Goal: Transaction & Acquisition: Purchase product/service

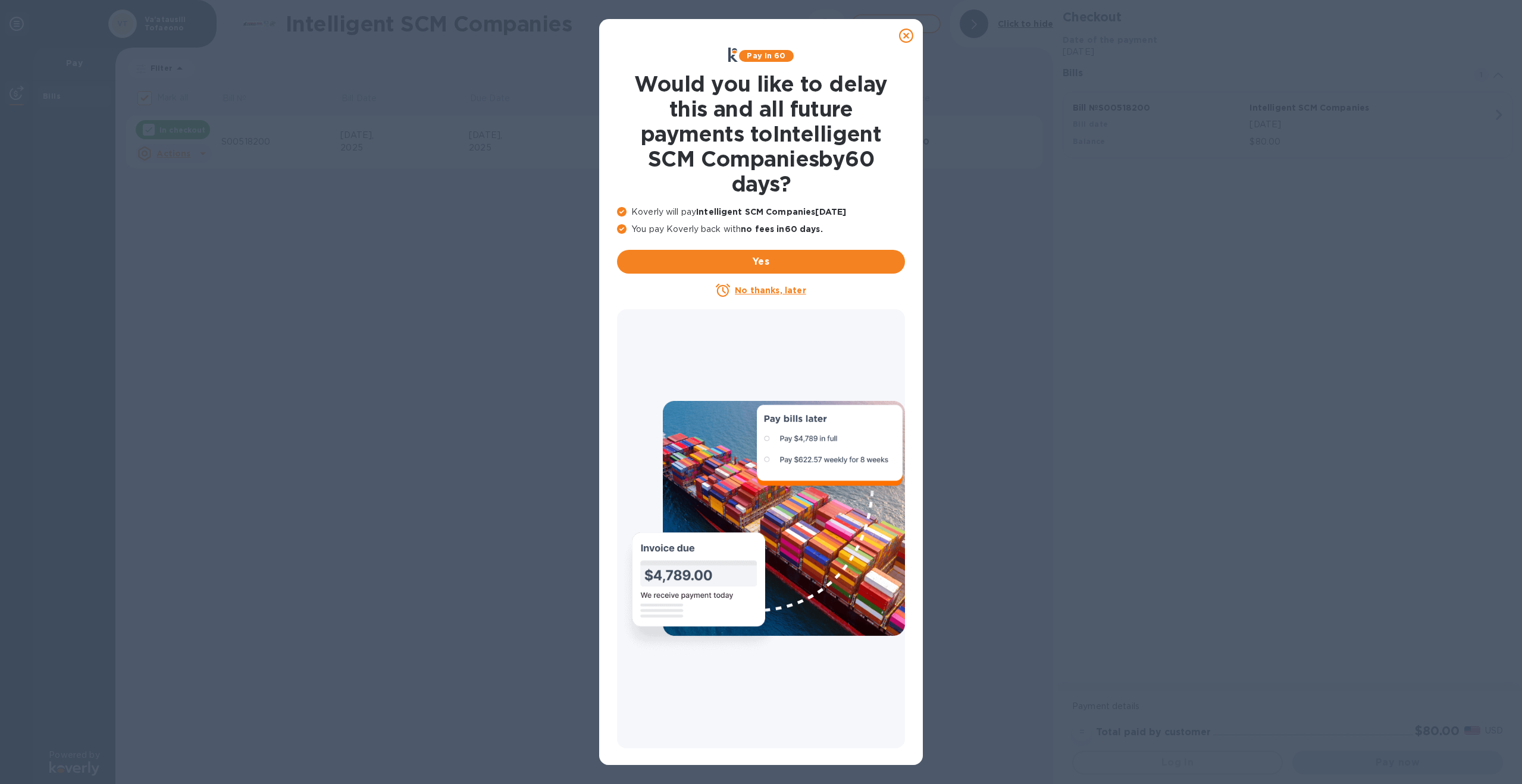
click at [914, 39] on div at bounding box center [906, 36] width 24 height 24
click at [909, 36] on icon at bounding box center [905, 36] width 14 height 14
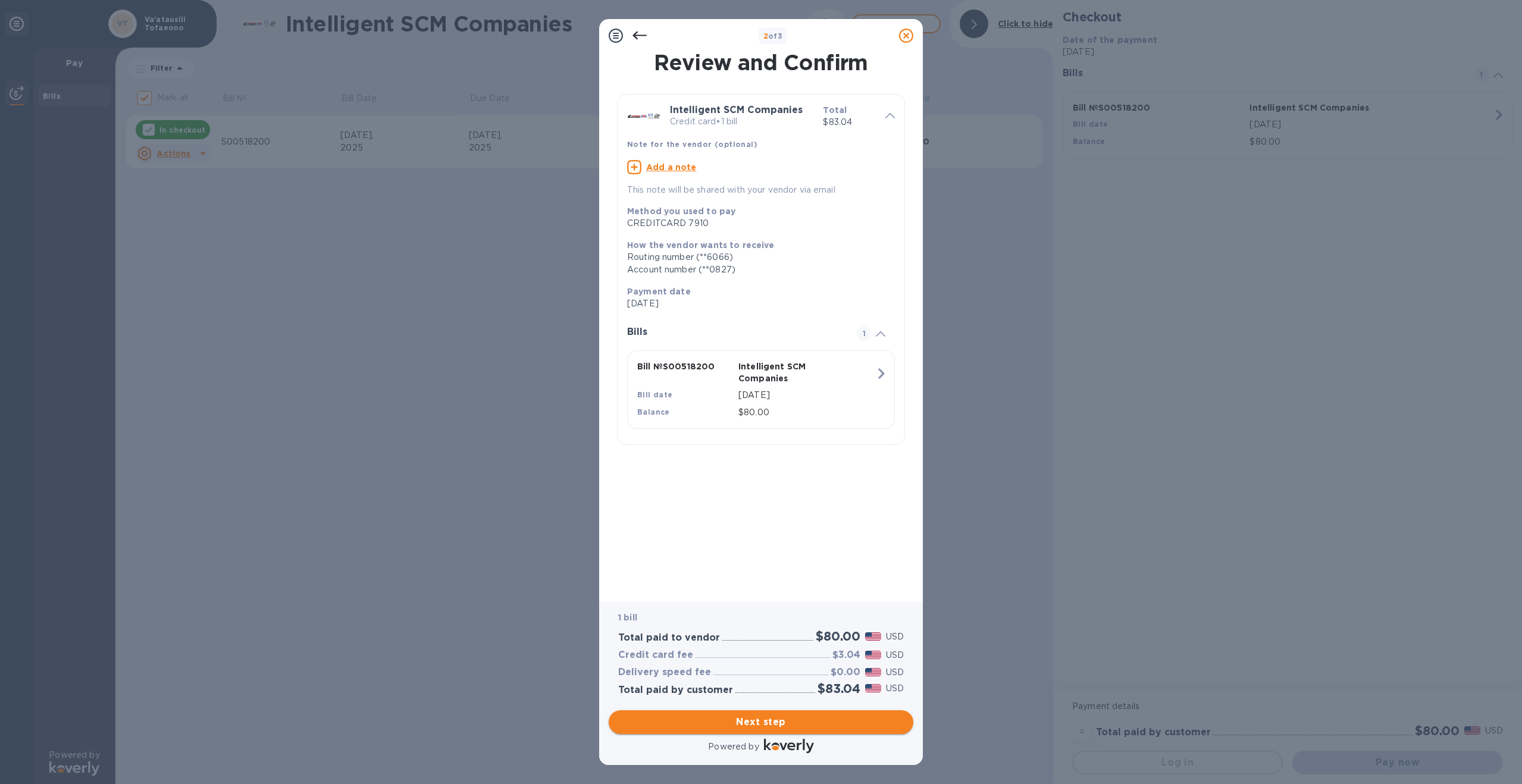
click at [757, 720] on span "Next step" at bounding box center [761, 722] width 286 height 14
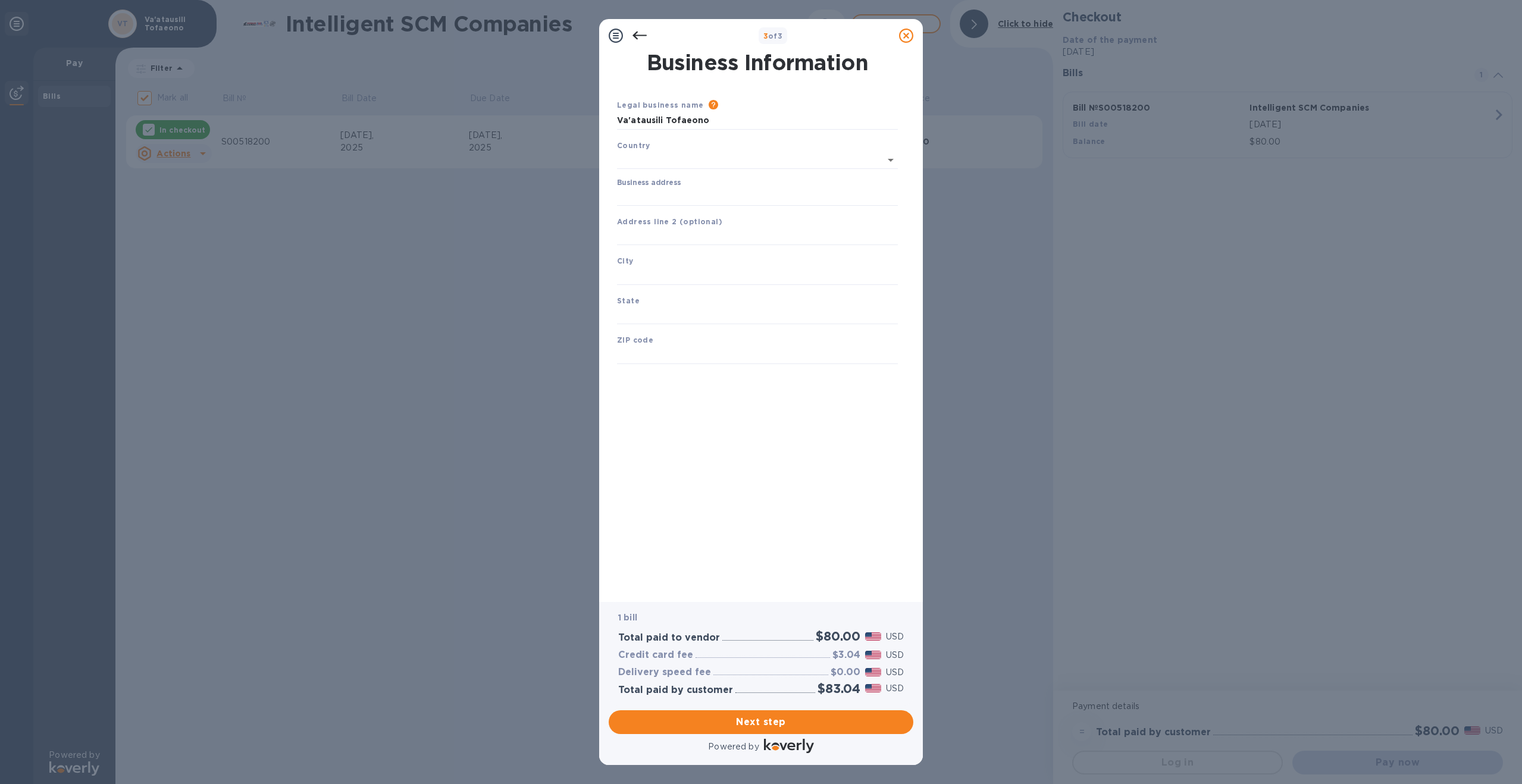
type input "[GEOGRAPHIC_DATA]"
click at [662, 198] on input "Business address" at bounding box center [758, 194] width 281 height 18
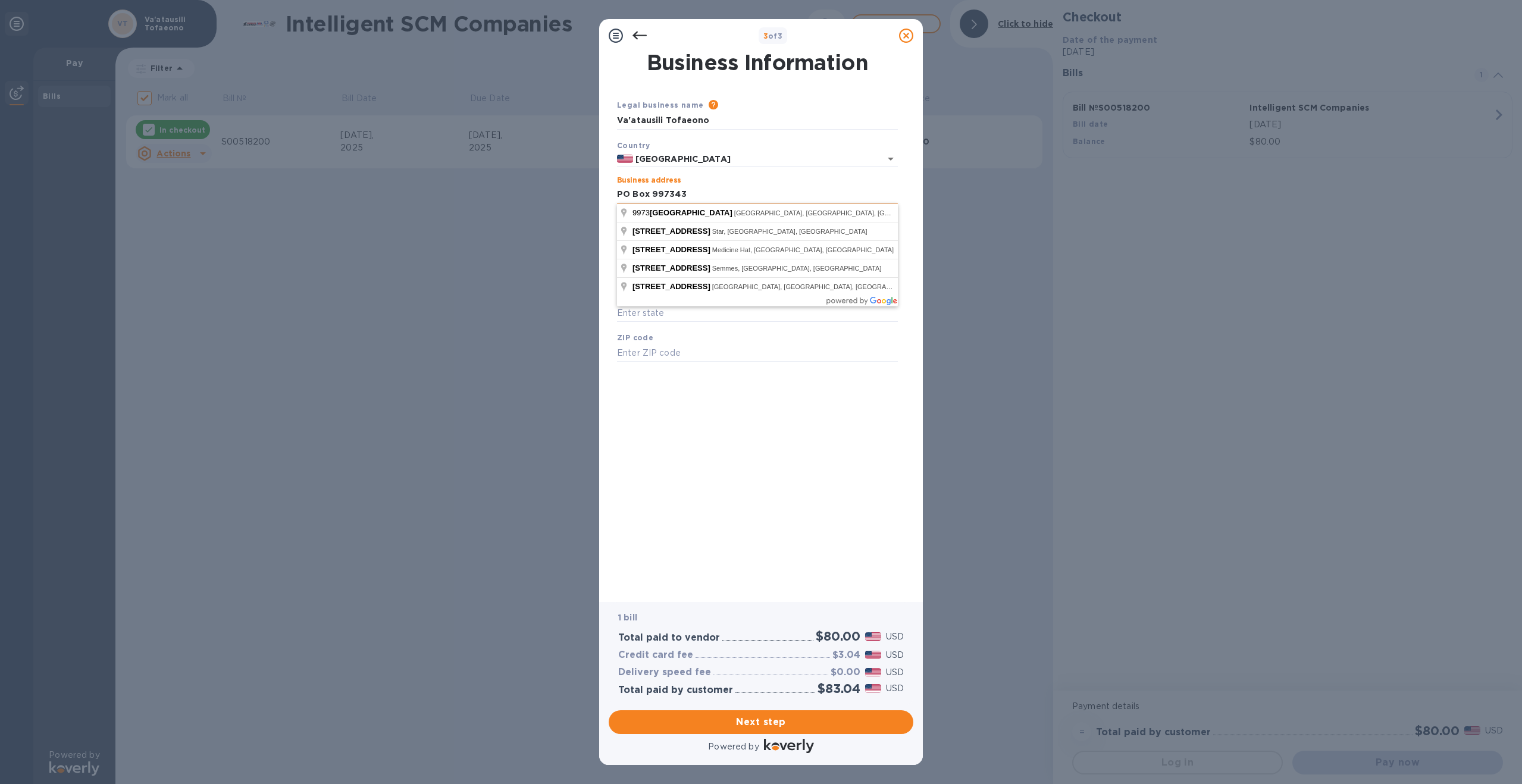
type input "PO Box 997343"
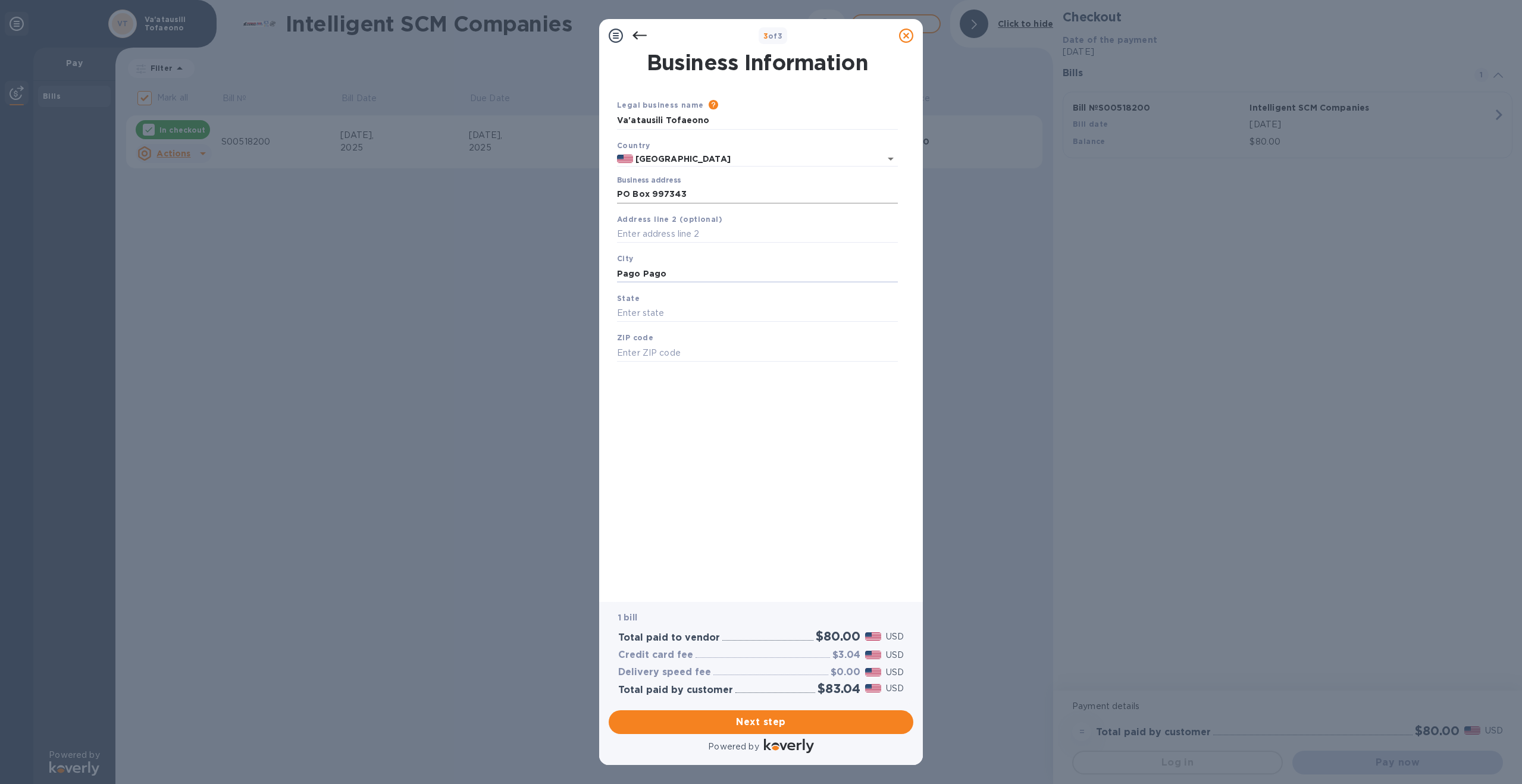
type input "Pago Pago"
type input "AS"
click at [694, 347] on input "text" at bounding box center [758, 353] width 281 height 18
type input "96799"
drag, startPoint x: 745, startPoint y: 720, endPoint x: 725, endPoint y: 719, distance: 20.0
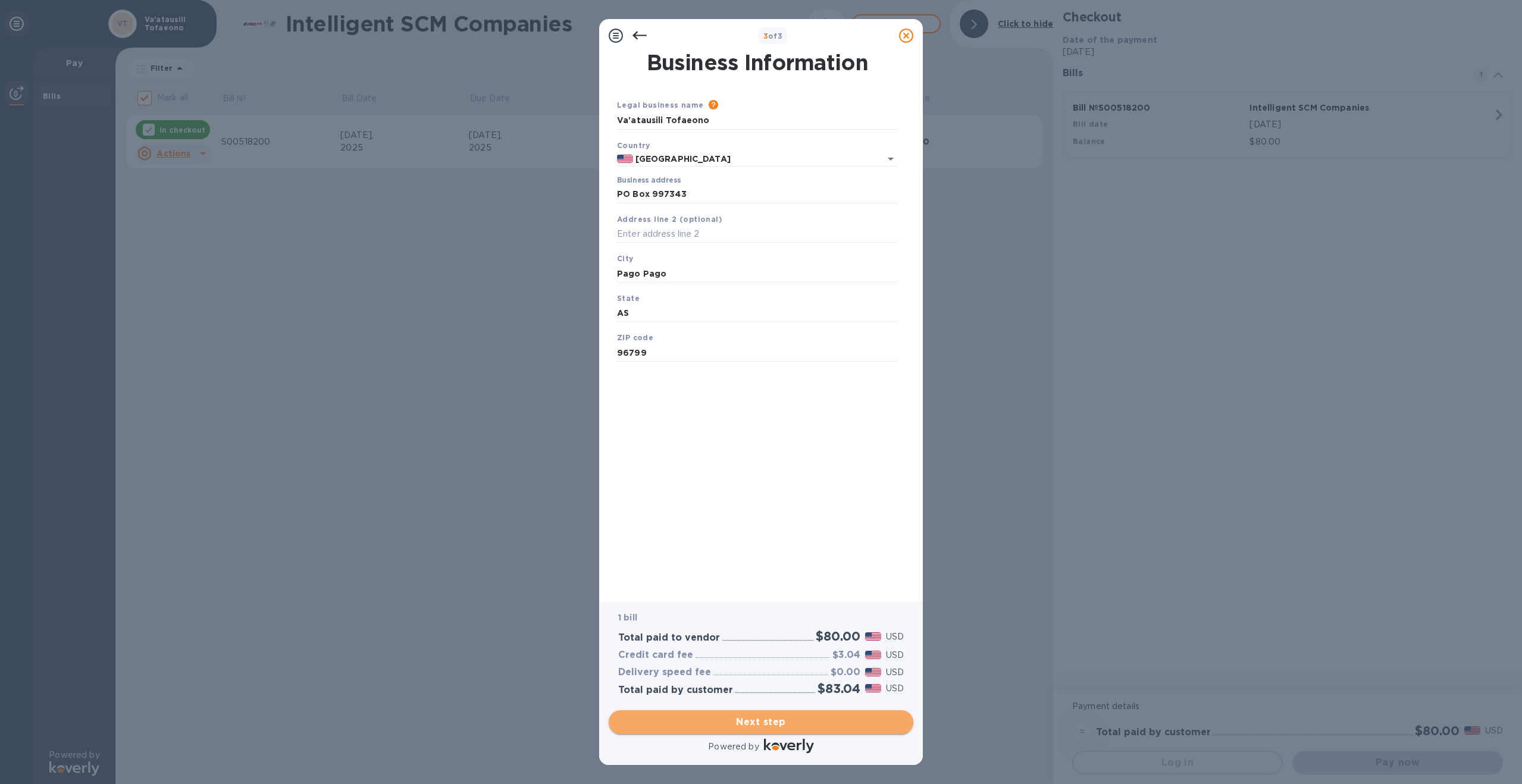
click at [745, 720] on span "Next step" at bounding box center [761, 722] width 286 height 14
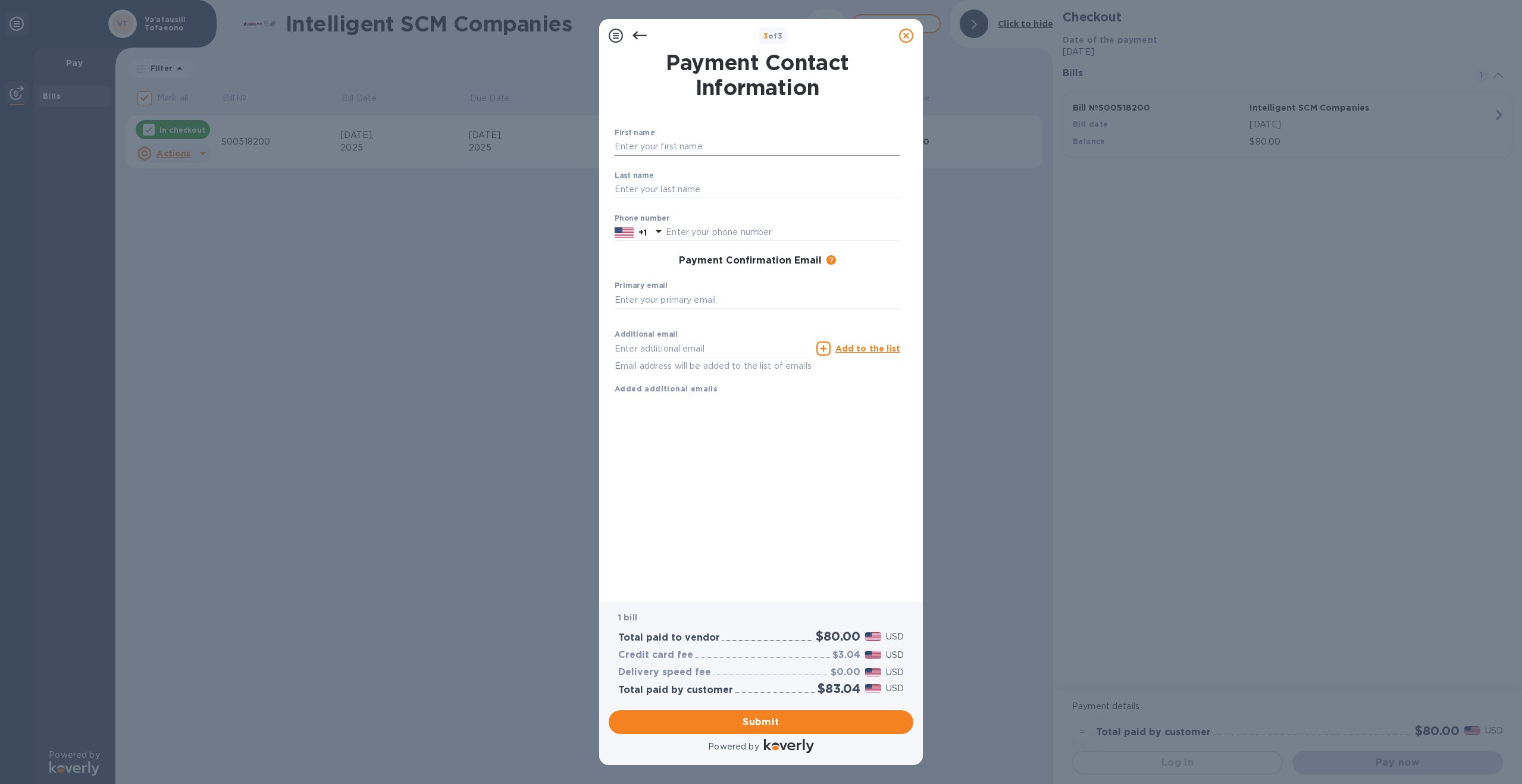
click at [651, 148] on input "text" at bounding box center [758, 147] width 286 height 18
type input "Va'atausili"
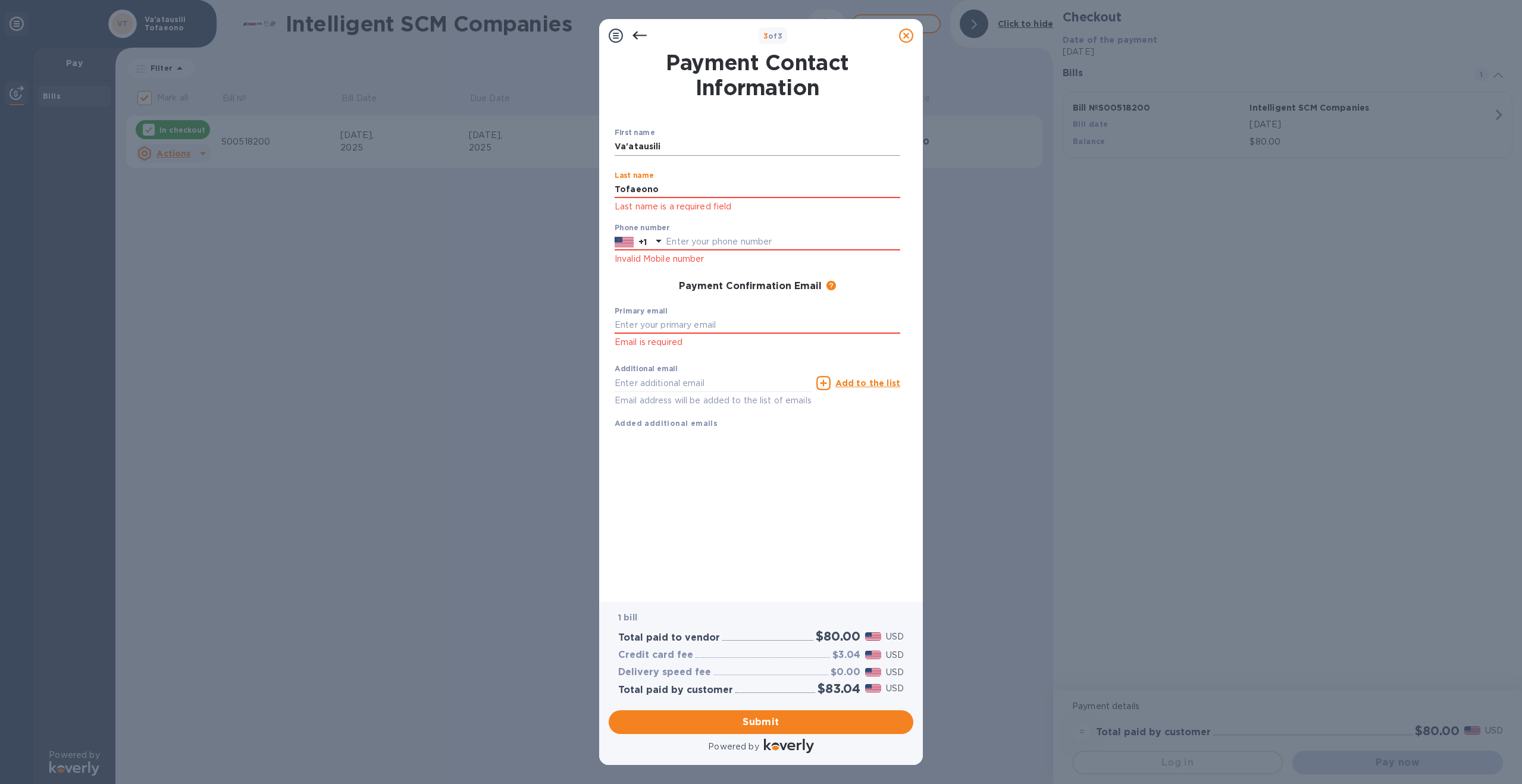
type input "Tofaeono"
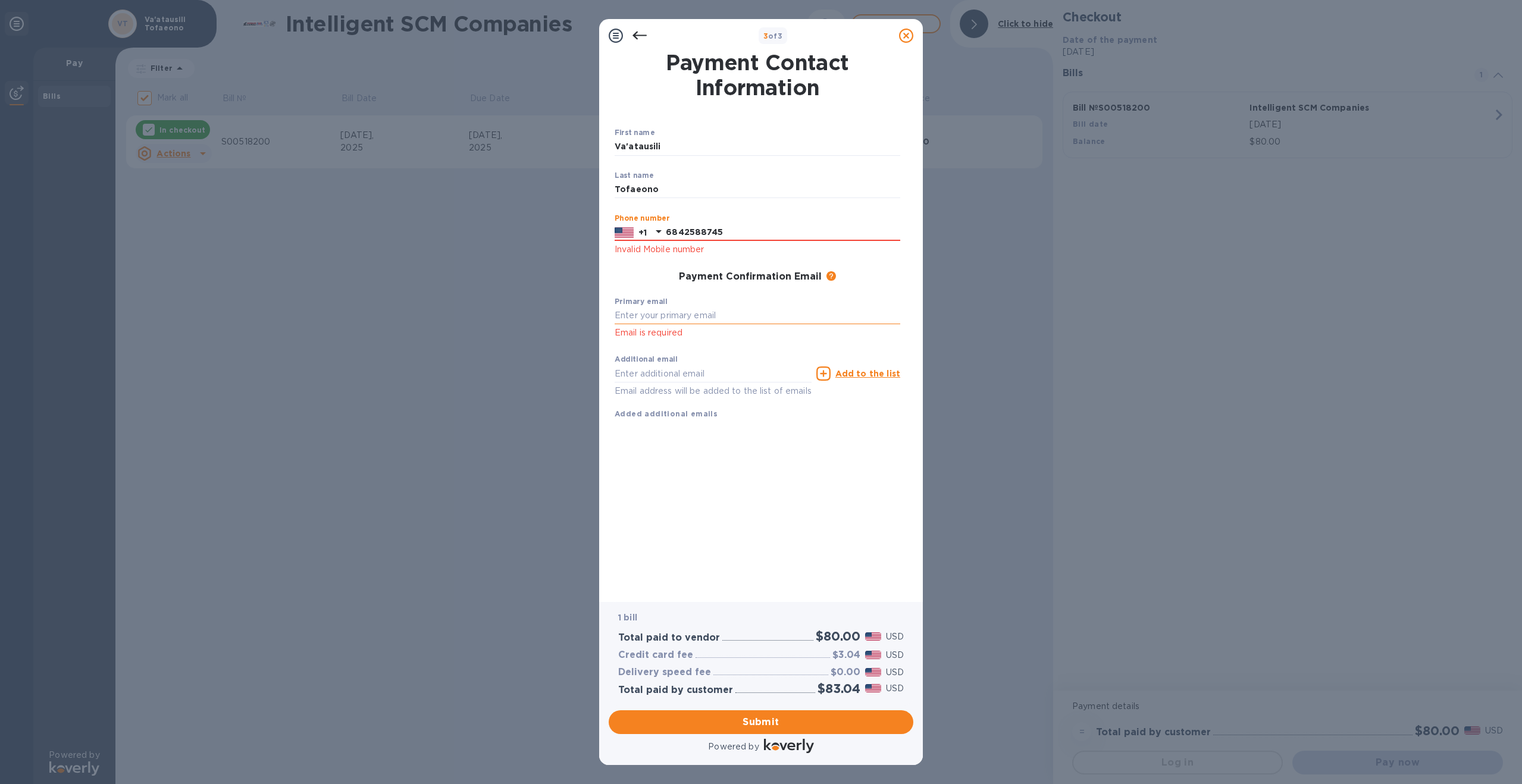
type input "6842588745"
click at [669, 315] on input "text" at bounding box center [758, 315] width 286 height 18
type input "[EMAIL_ADDRESS][DOMAIN_NAME]"
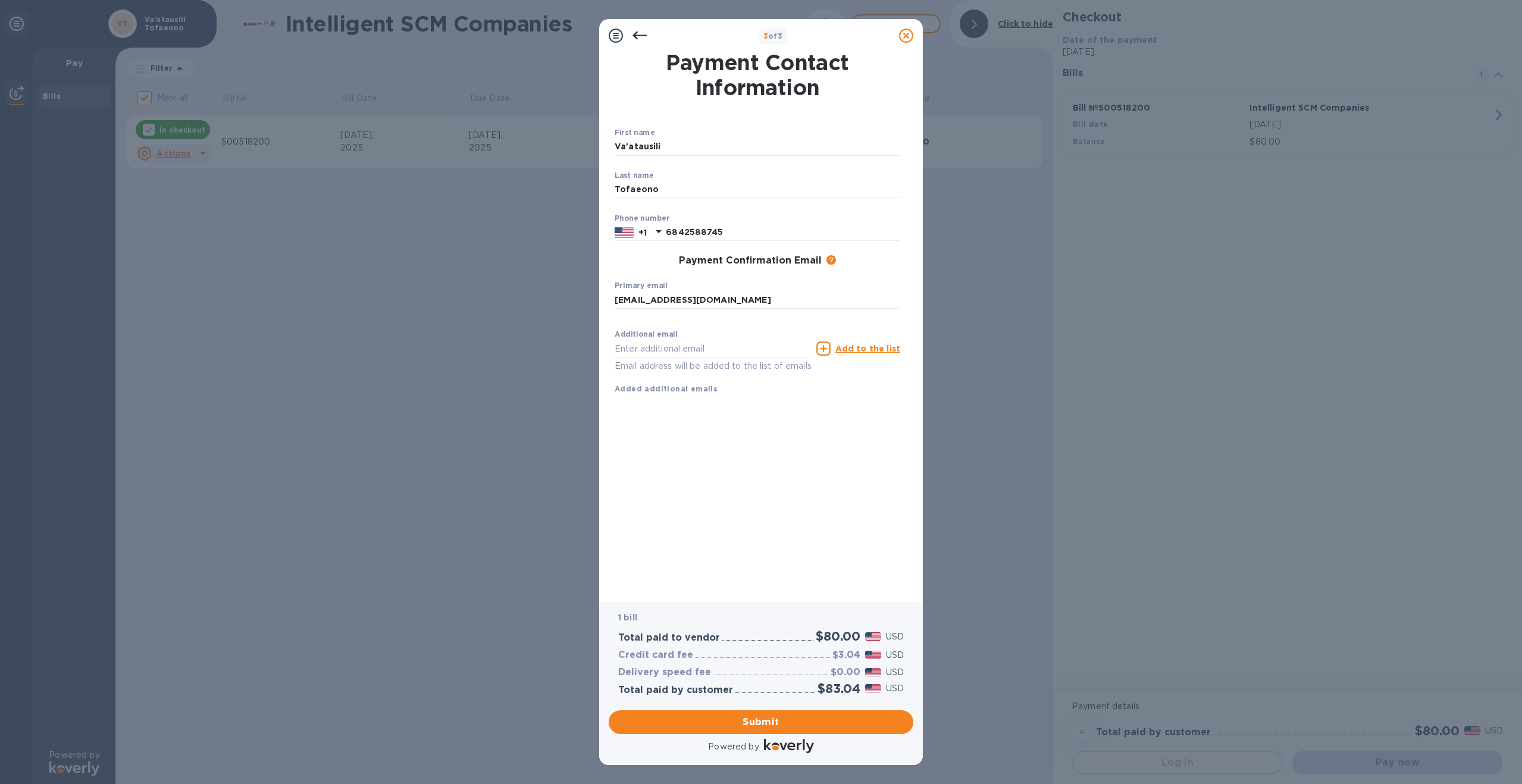
click at [730, 498] on div "Payment Contact Information First name Va'atausili ​ Last name [PERSON_NAME] ​ …" at bounding box center [761, 318] width 293 height 533
click at [729, 725] on span "Submit" at bounding box center [761, 722] width 286 height 14
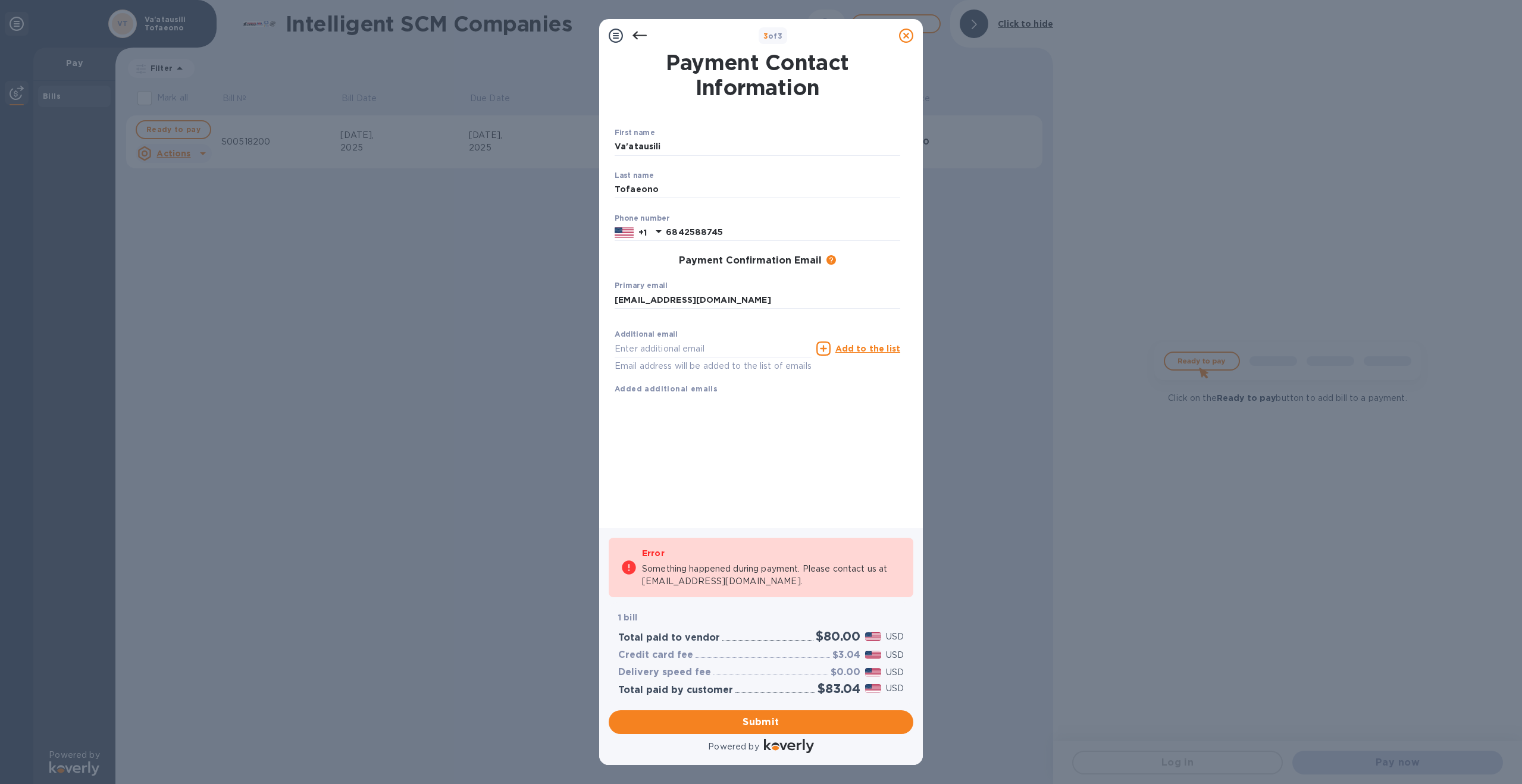
click at [637, 35] on icon at bounding box center [639, 36] width 14 height 9
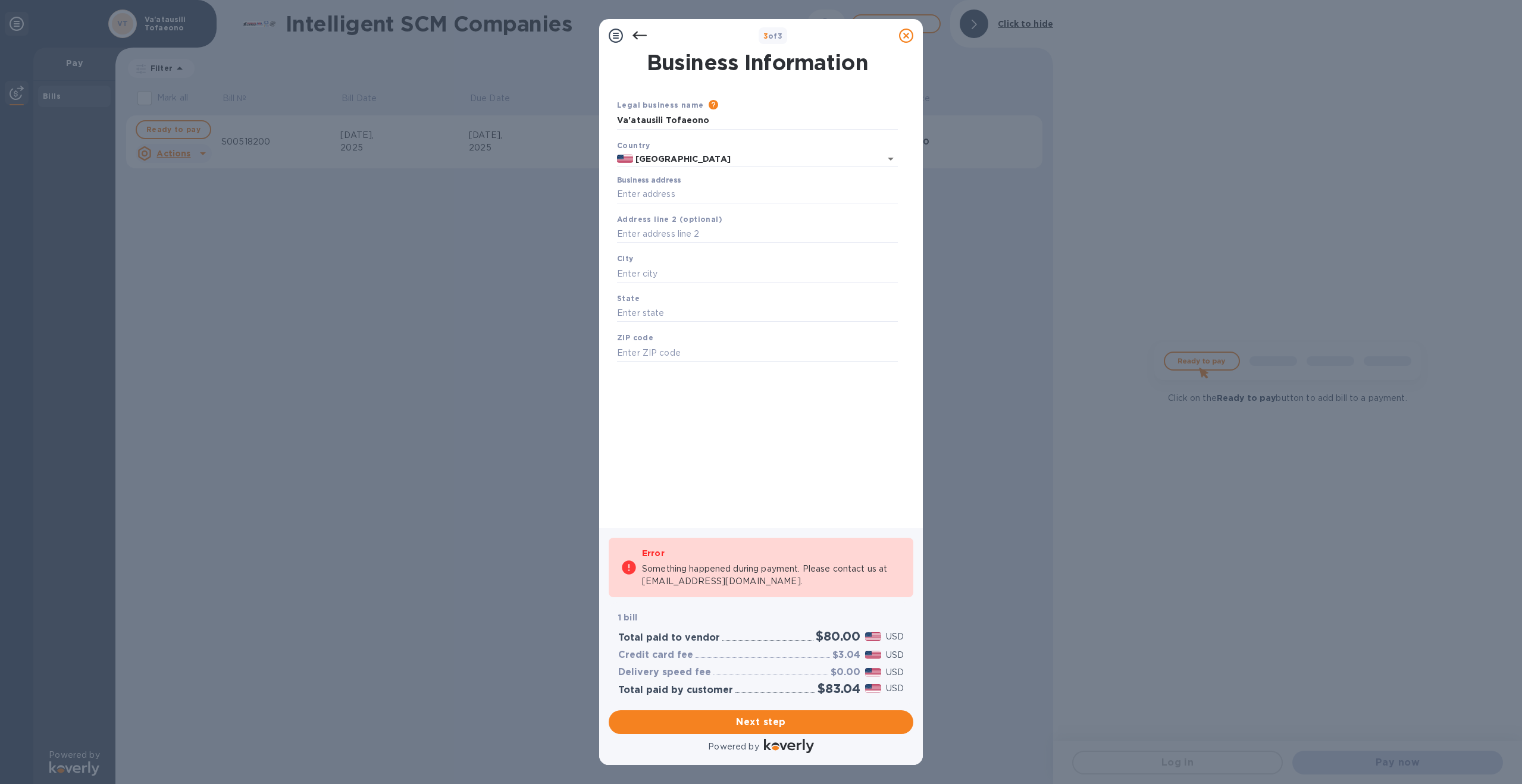
click at [637, 35] on icon at bounding box center [639, 36] width 14 height 9
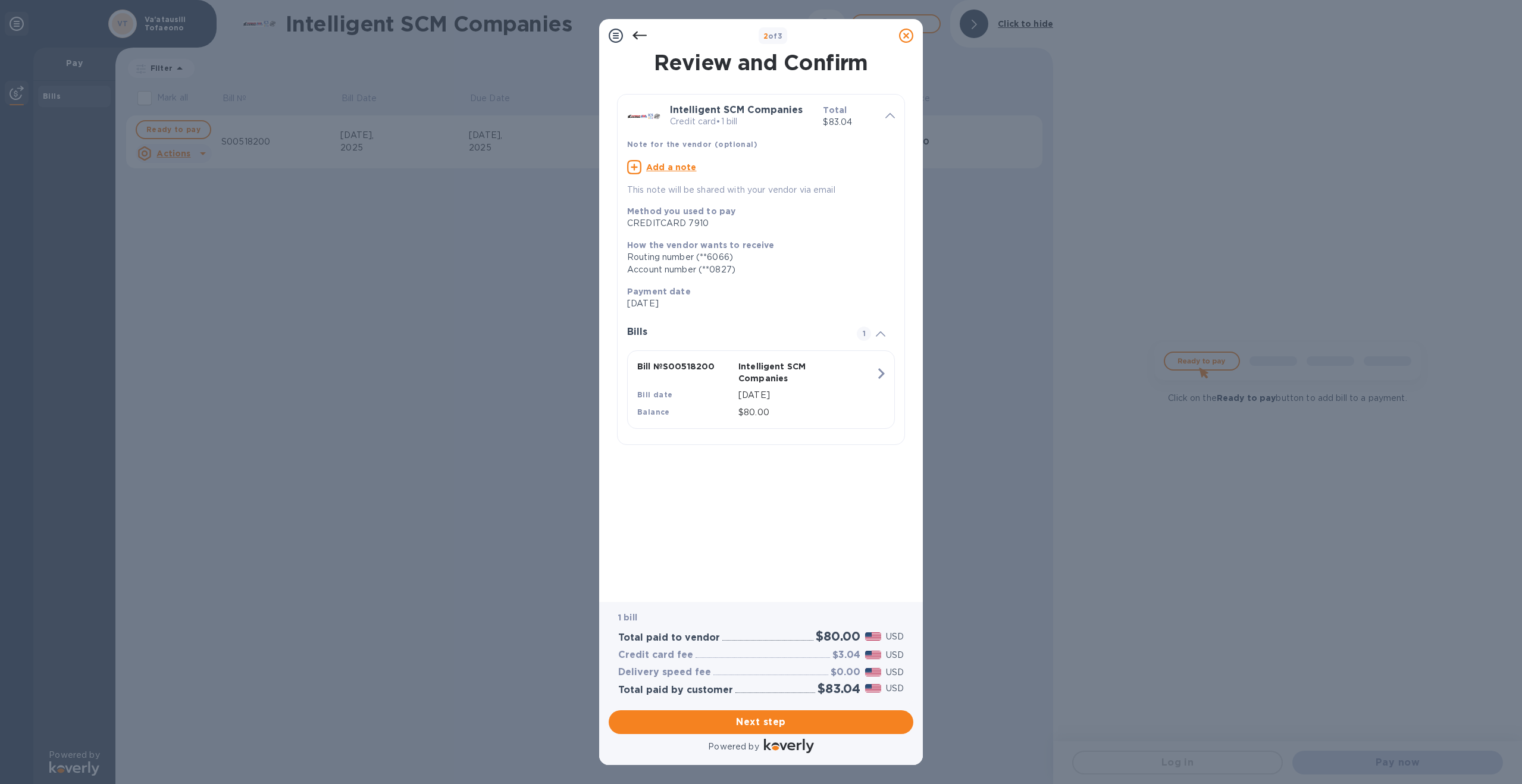
click at [637, 35] on icon at bounding box center [639, 36] width 14 height 9
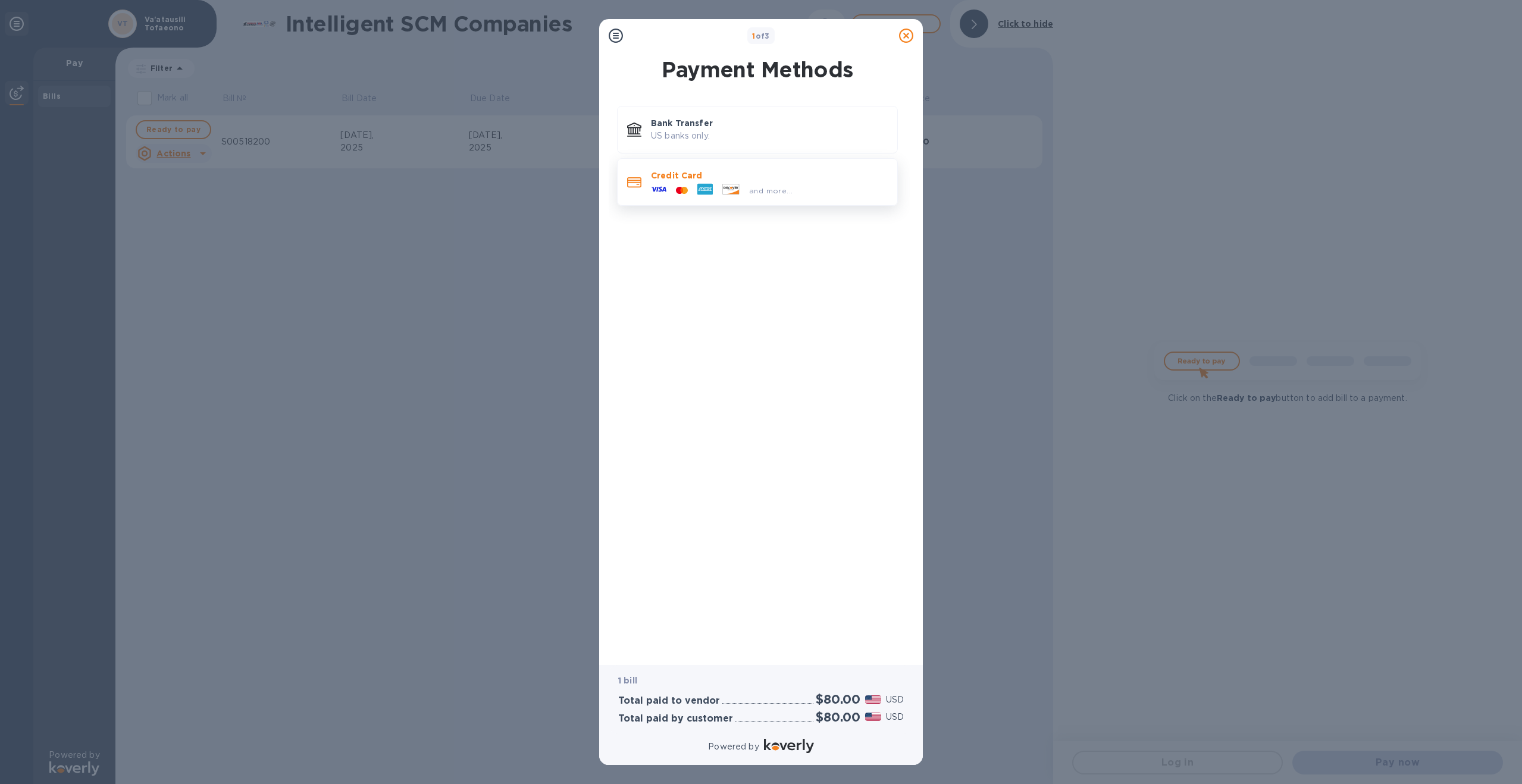
click at [729, 198] on div "and more..." at bounding box center [721, 190] width 151 height 18
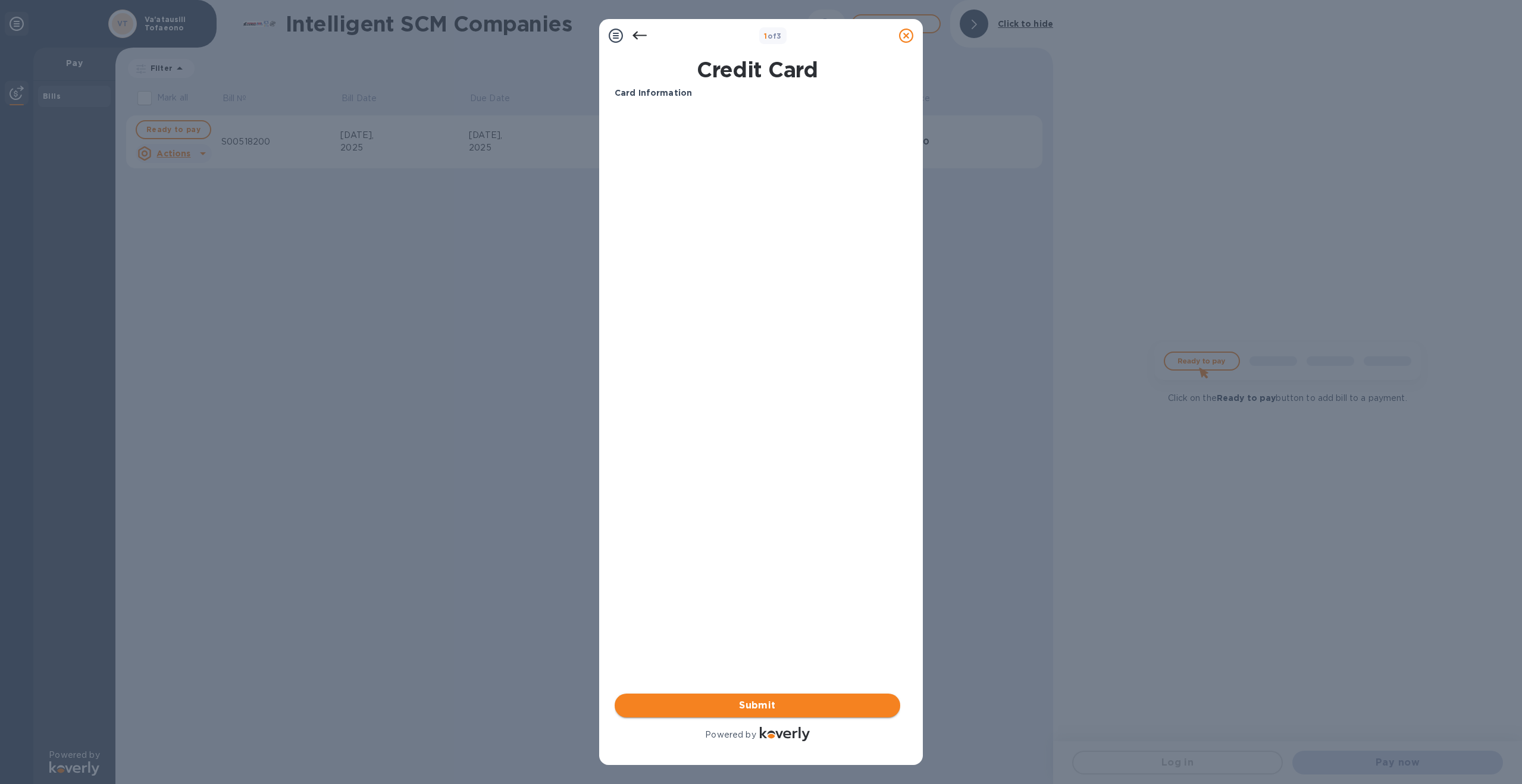
click at [713, 708] on span "Submit" at bounding box center [757, 705] width 266 height 14
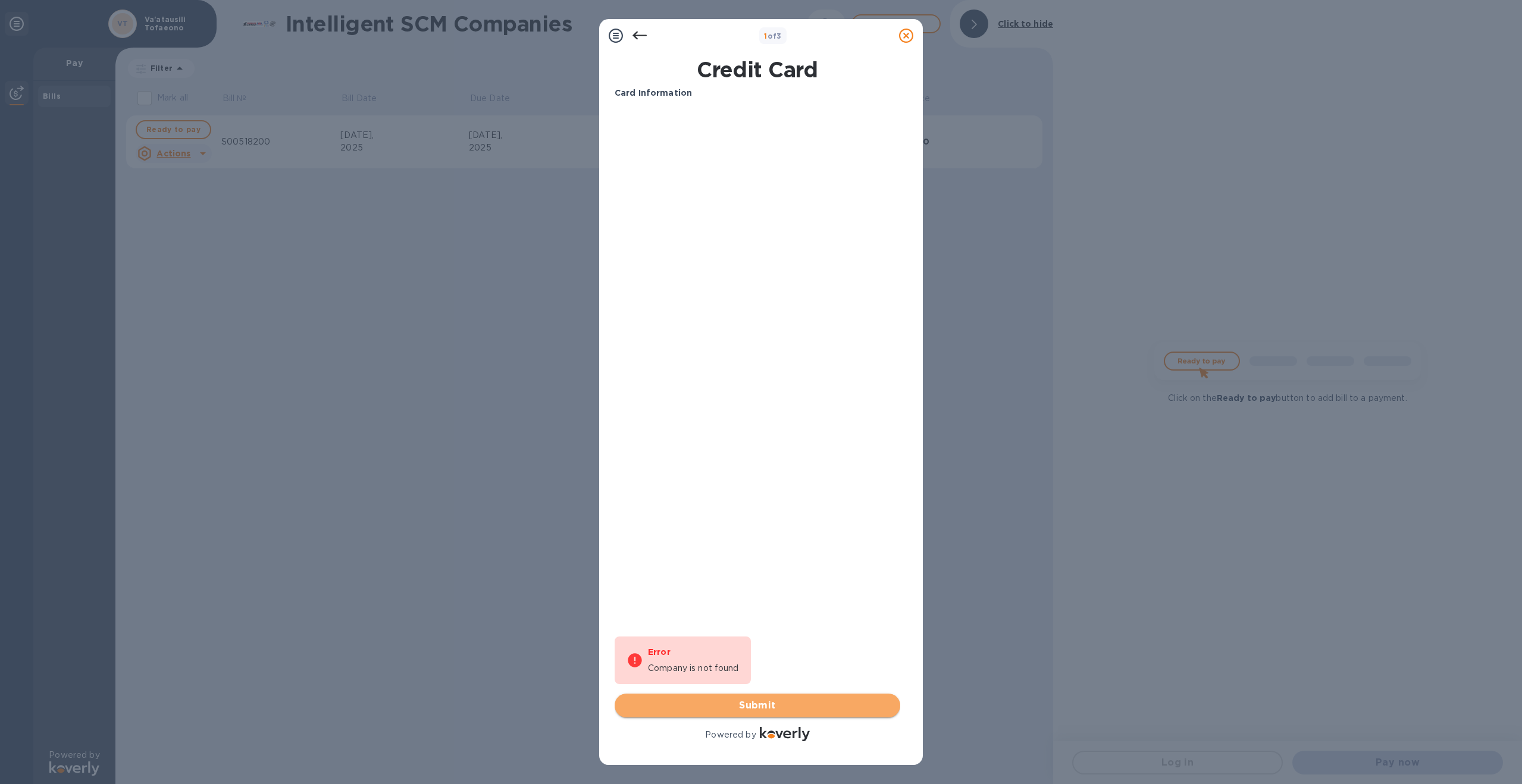
click at [788, 701] on span "Submit" at bounding box center [757, 705] width 266 height 14
click at [641, 34] on icon at bounding box center [639, 36] width 14 height 14
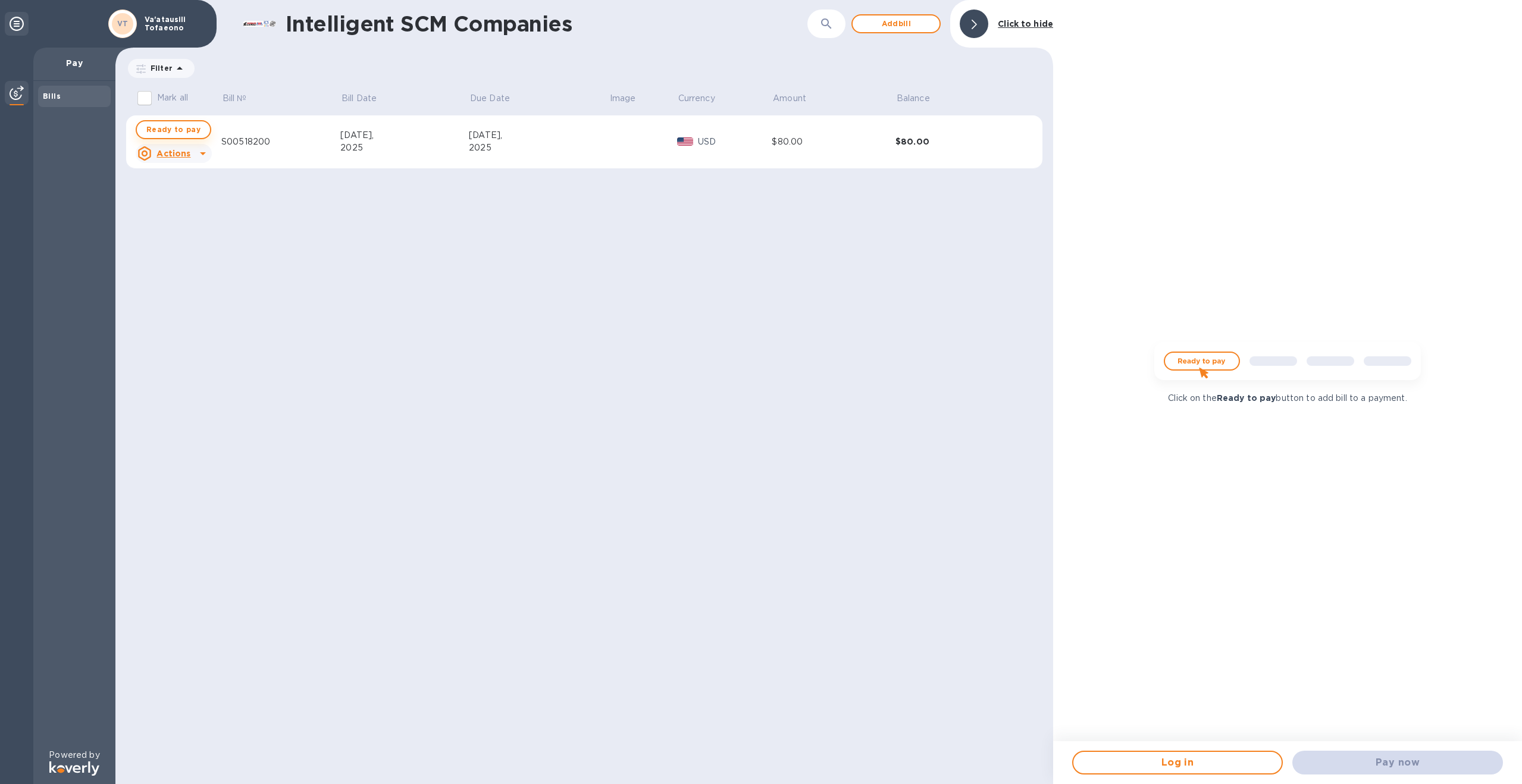
click at [161, 129] on span "Ready to pay" at bounding box center [174, 129] width 54 height 14
checkbox input "true"
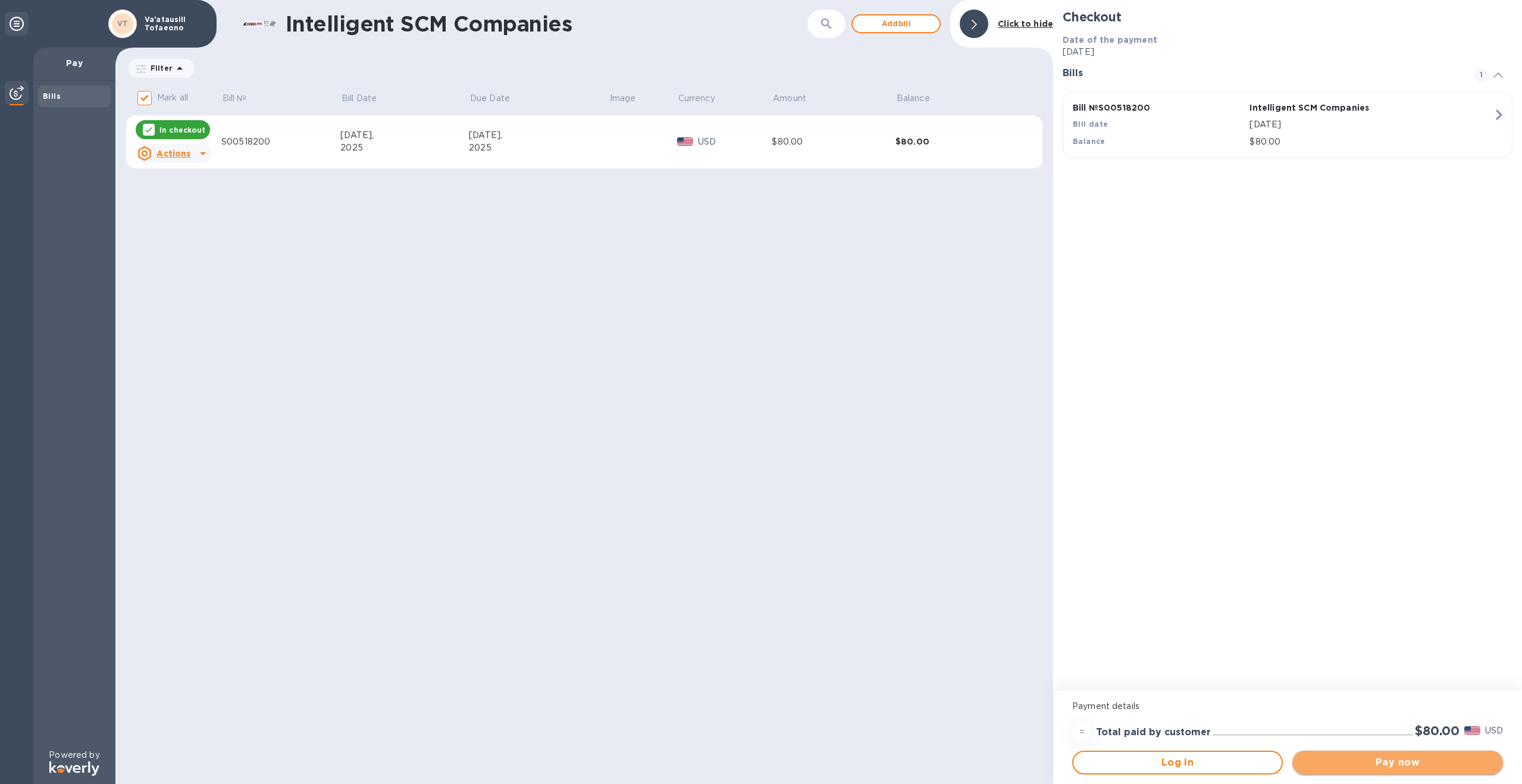
click at [1393, 760] on span "Pay now" at bounding box center [1397, 763] width 191 height 14
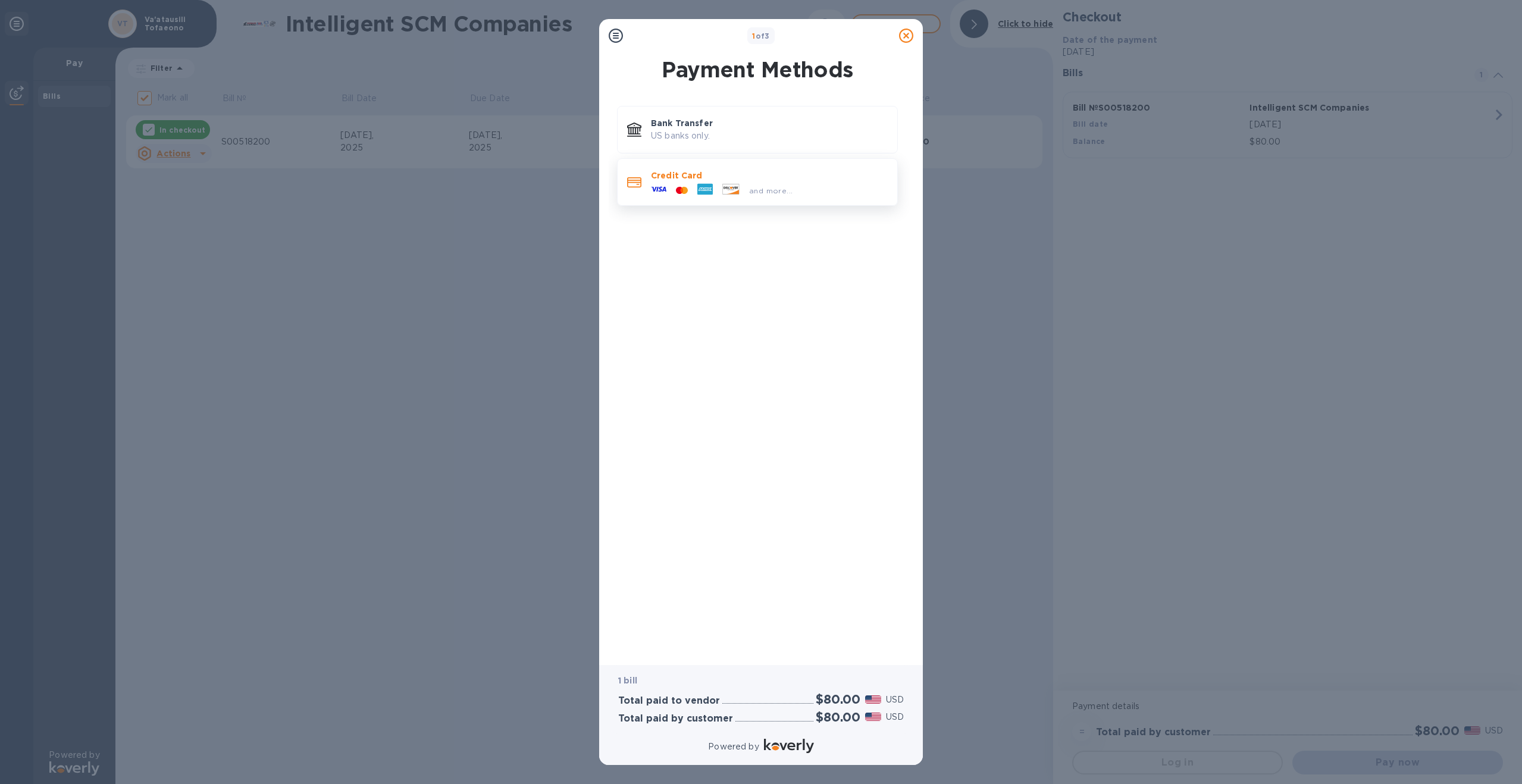
click at [681, 177] on p "Credit Card" at bounding box center [769, 175] width 237 height 12
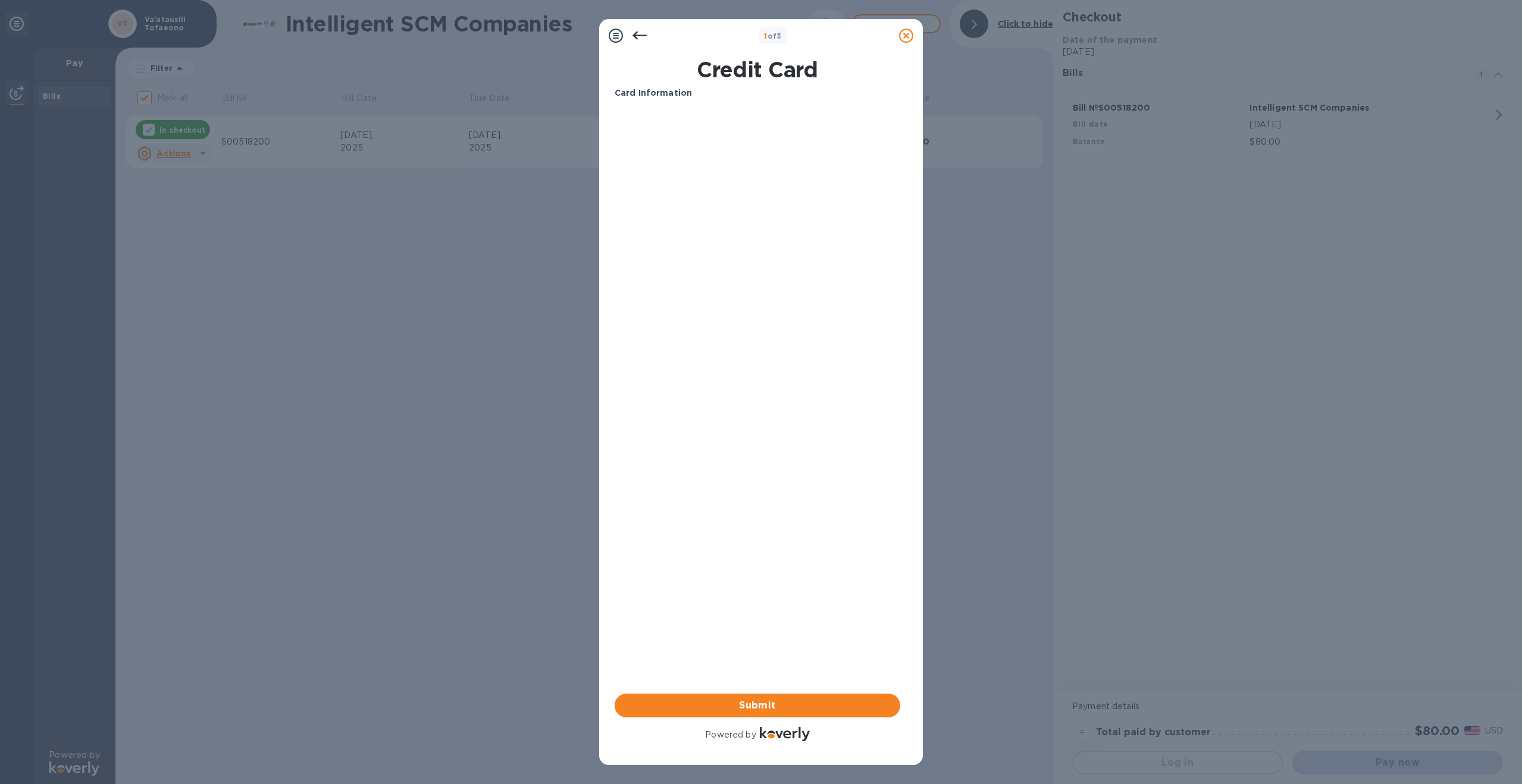
click at [777, 407] on div "Card Information Your browser does not support iframes Submit Powered by" at bounding box center [758, 415] width 286 height 657
click at [772, 705] on span "Submit" at bounding box center [757, 705] width 266 height 14
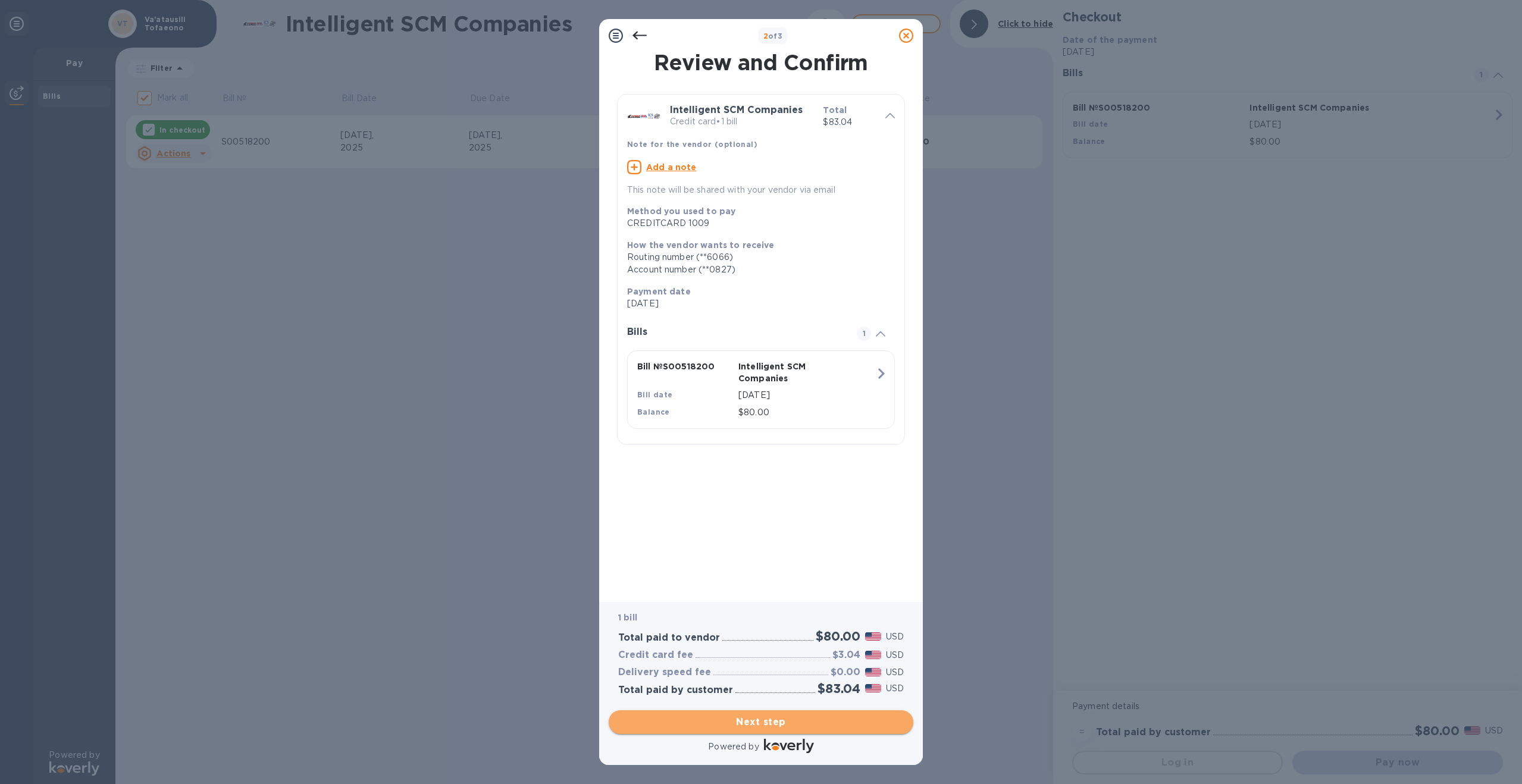
click at [799, 722] on span "Next step" at bounding box center [761, 722] width 286 height 14
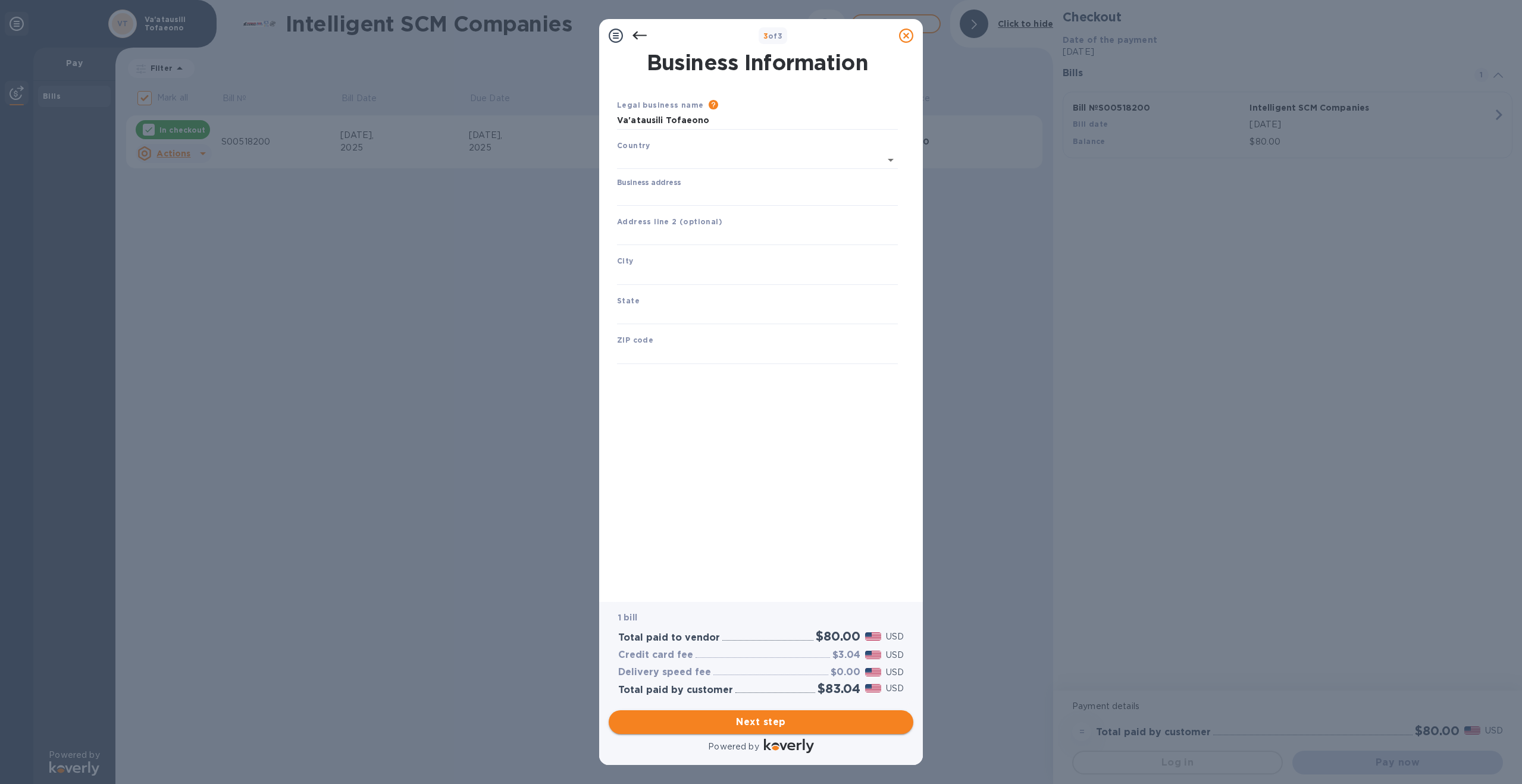
type input "[GEOGRAPHIC_DATA]"
click at [683, 194] on input "Business address" at bounding box center [758, 194] width 281 height 18
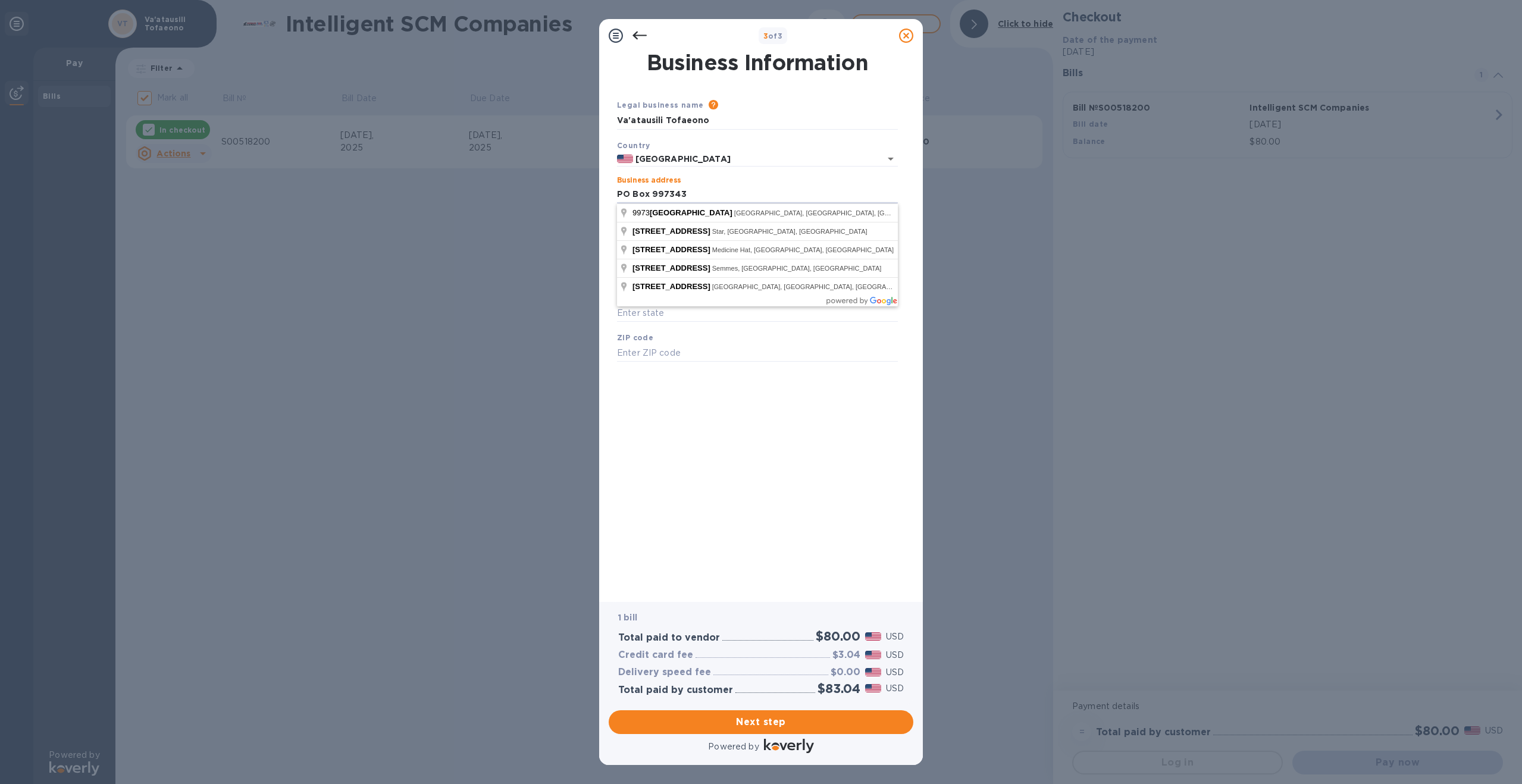
type input "PO Box 997343"
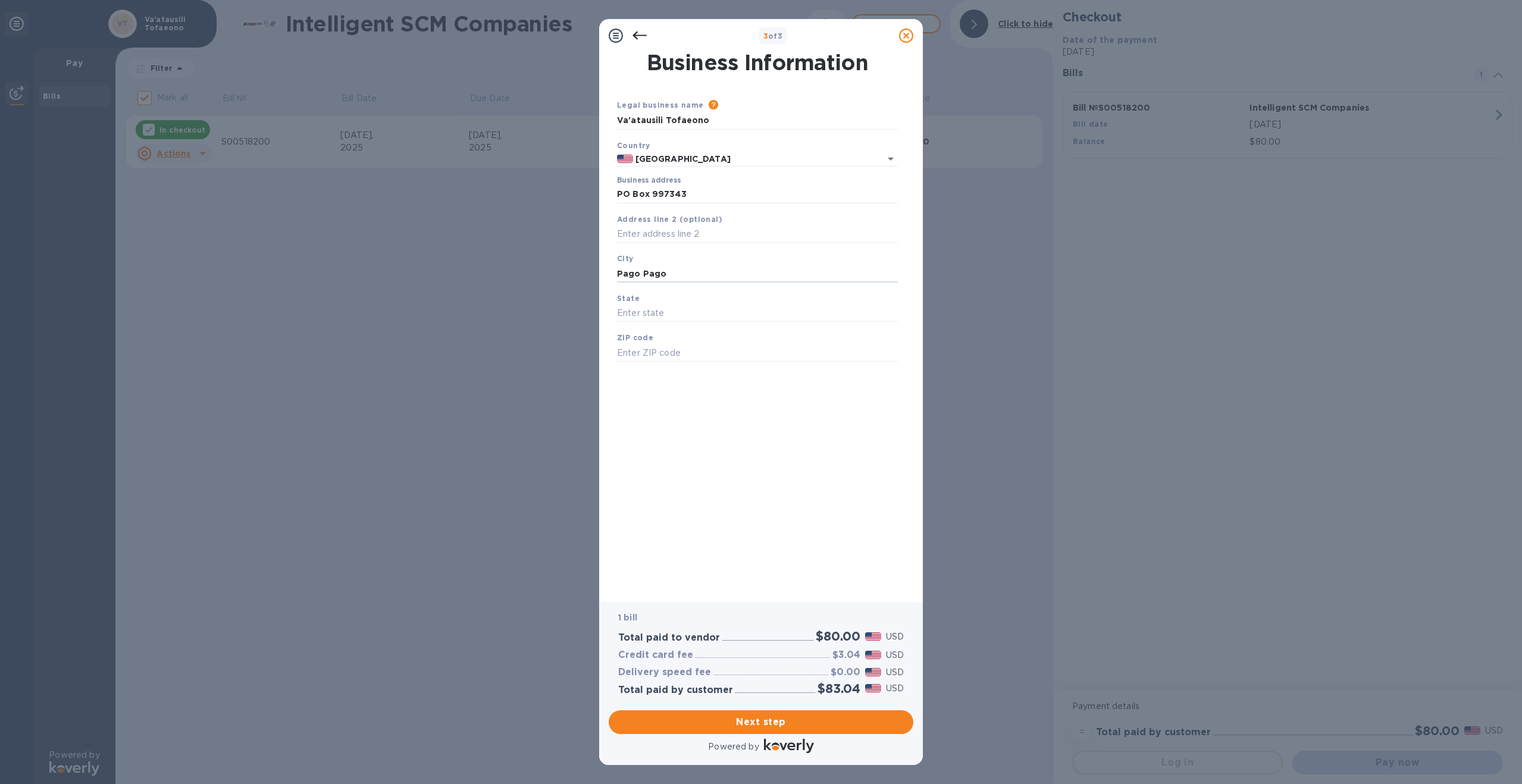
type input "Pago Pago"
type input "AS"
type input "96799"
click at [766, 716] on span "Next step" at bounding box center [761, 722] width 286 height 14
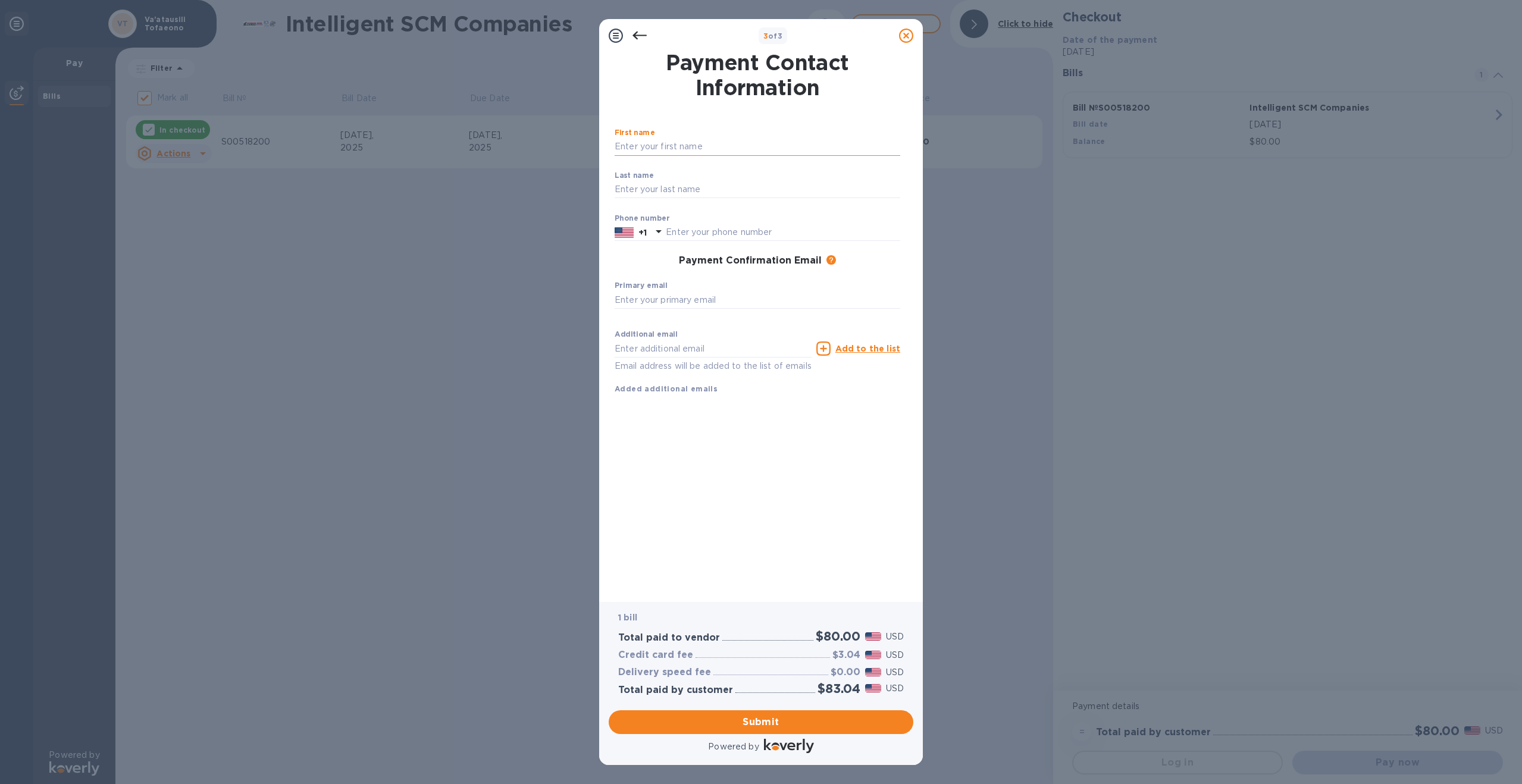
click at [661, 142] on input "text" at bounding box center [758, 147] width 286 height 18
type input "Va'atausili"
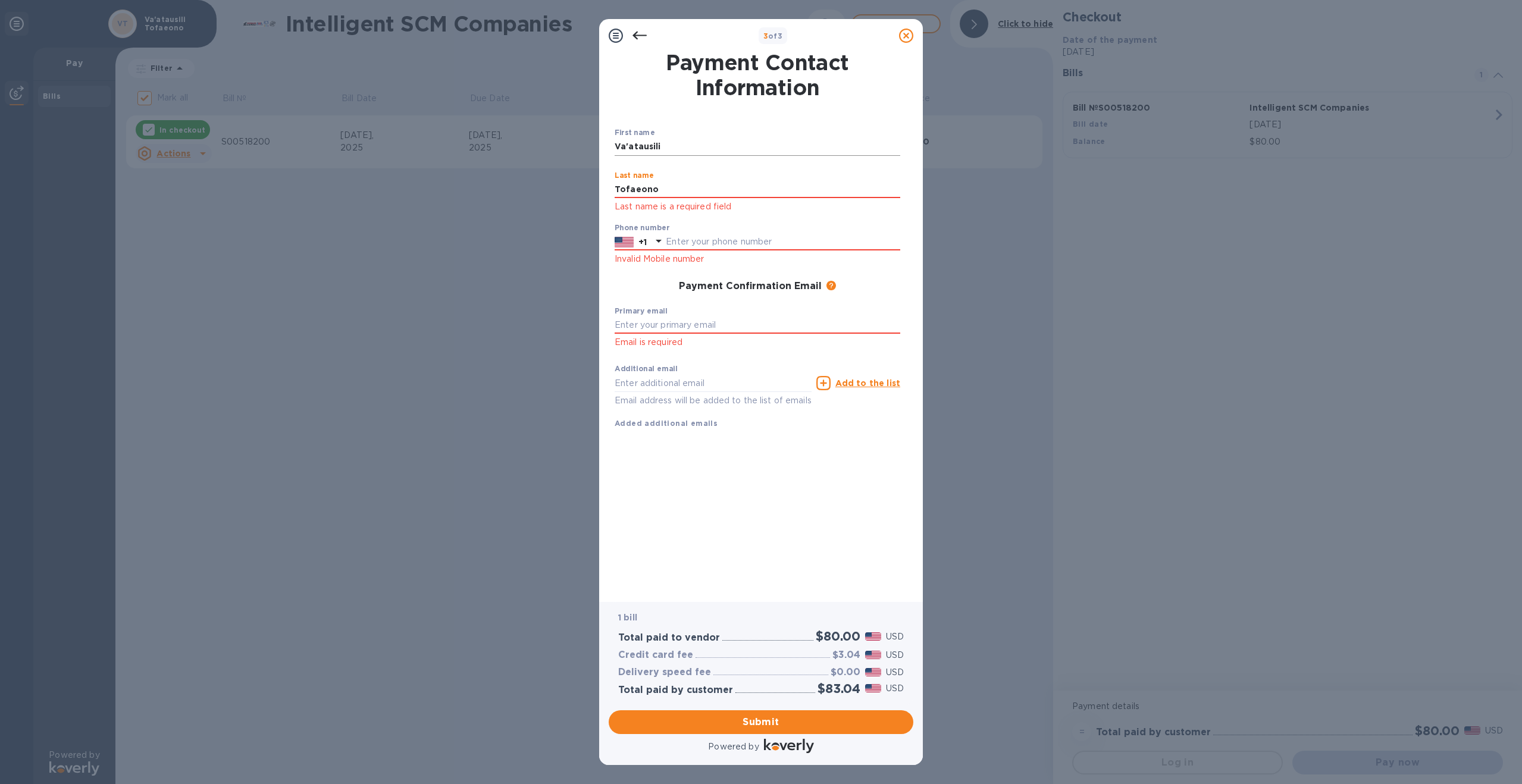
type input "Tofaeono"
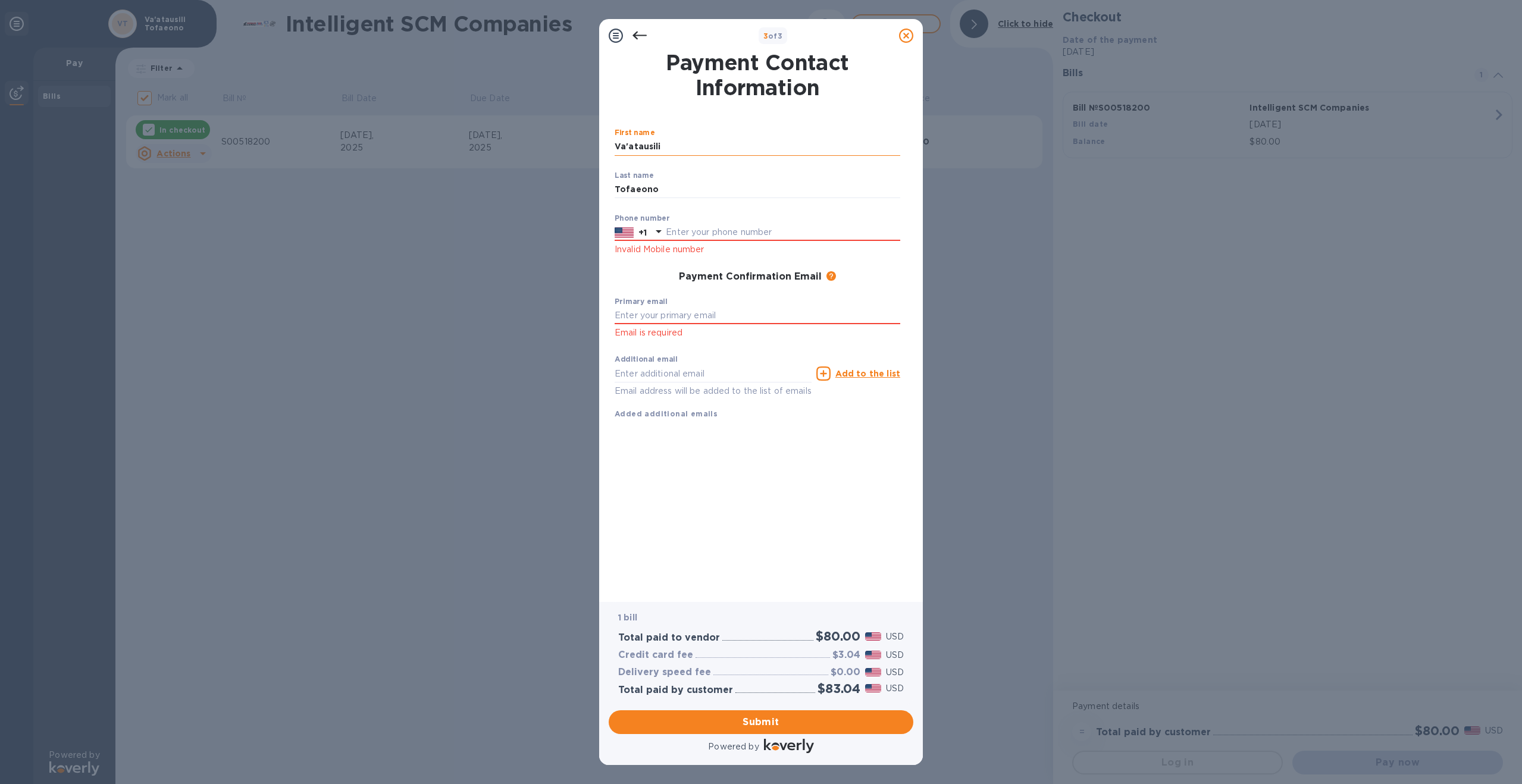
click at [629, 146] on input "Va'atausili" at bounding box center [758, 147] width 286 height 18
type input "Vaatausili"
click at [694, 227] on input "text" at bounding box center [783, 233] width 234 height 18
type input "6842588745"
click at [672, 314] on input "text" at bounding box center [758, 315] width 286 height 18
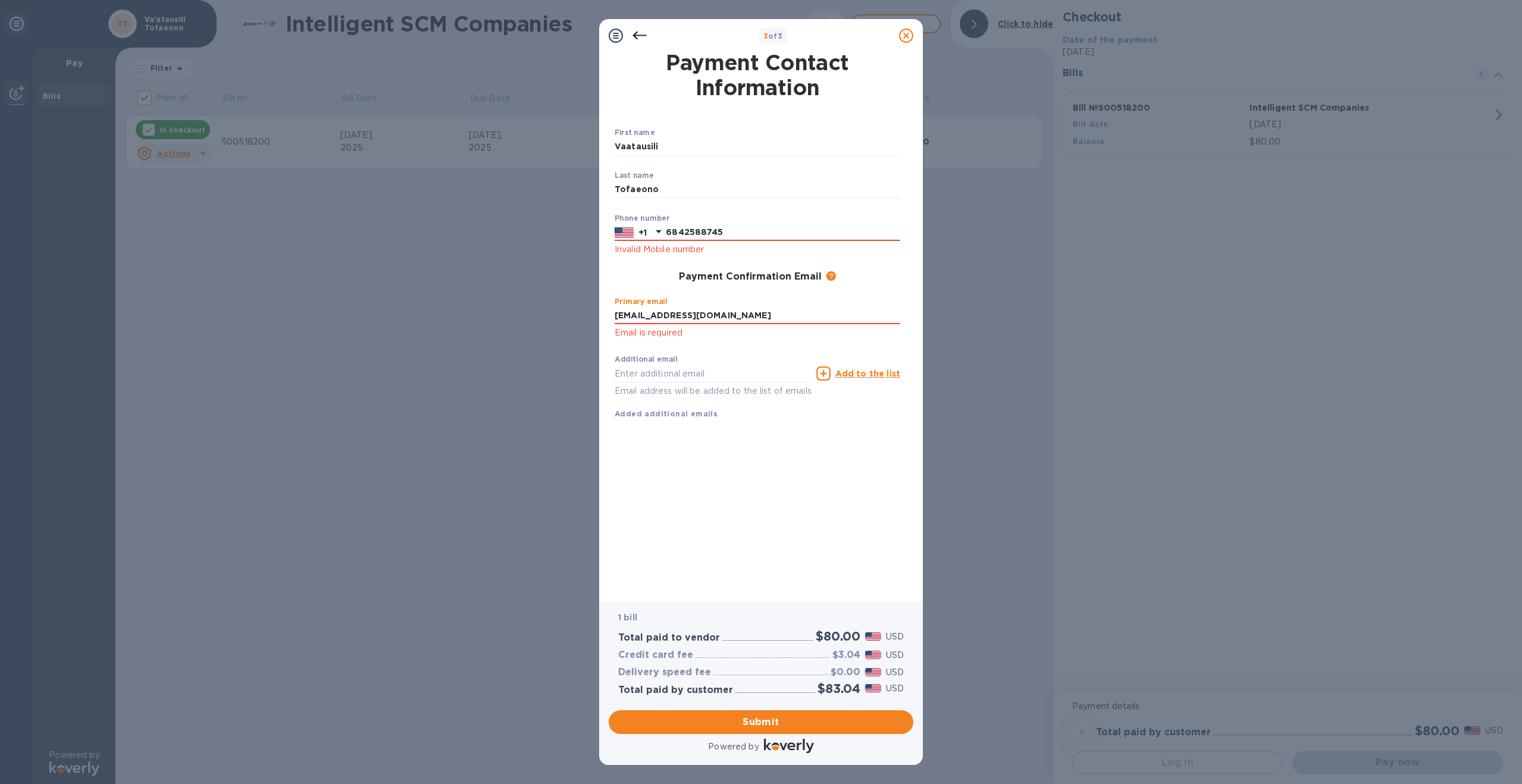
type input "[EMAIL_ADDRESS][DOMAIN_NAME]"
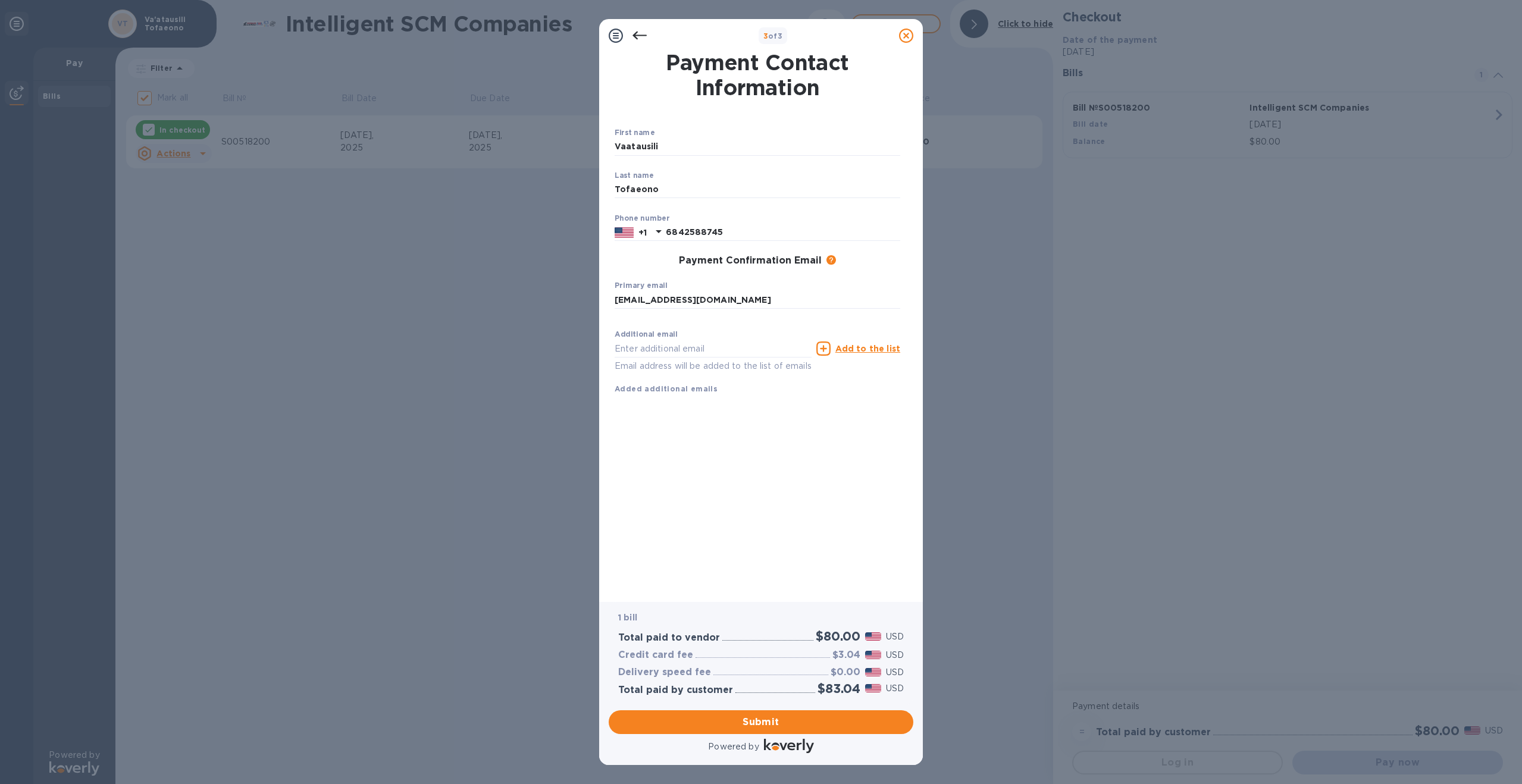
click at [675, 484] on div "Payment Contact Information First name Vaatausili ​ Last name [PERSON_NAME] ​ P…" at bounding box center [761, 318] width 293 height 533
click at [764, 720] on span "Submit" at bounding box center [761, 722] width 286 height 14
checkbox input "false"
